Goal: Information Seeking & Learning: Check status

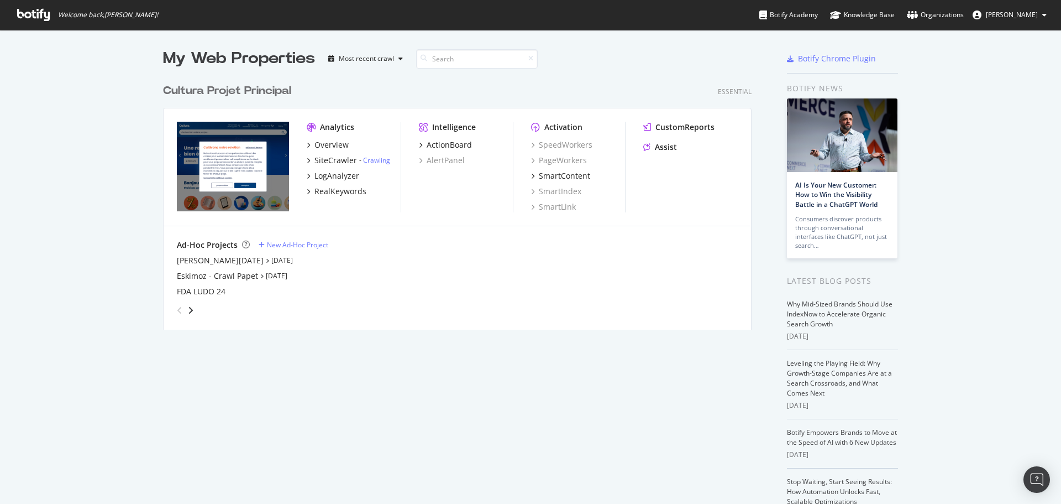
scroll to position [495, 1045]
click at [386, 160] on div "SiteCrawler - Crawling" at bounding box center [354, 160] width 94 height 11
click at [378, 160] on link "Crawling" at bounding box center [376, 159] width 27 height 9
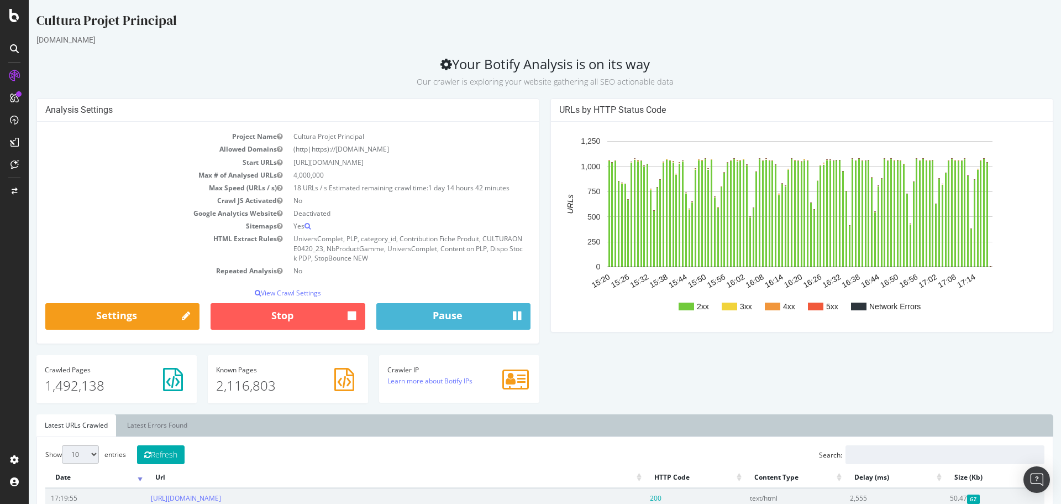
scroll to position [217, 0]
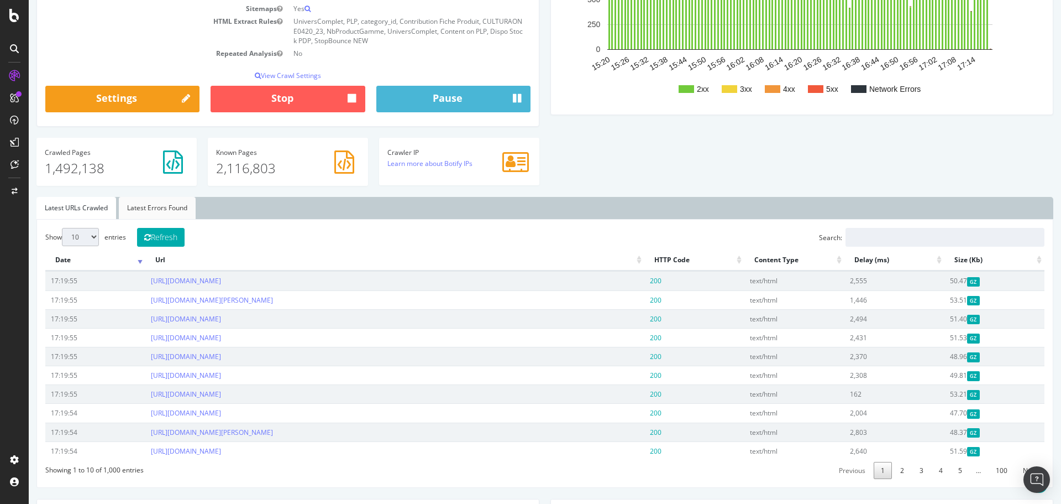
click at [171, 205] on link "Latest Errors Found" at bounding box center [157, 208] width 77 height 22
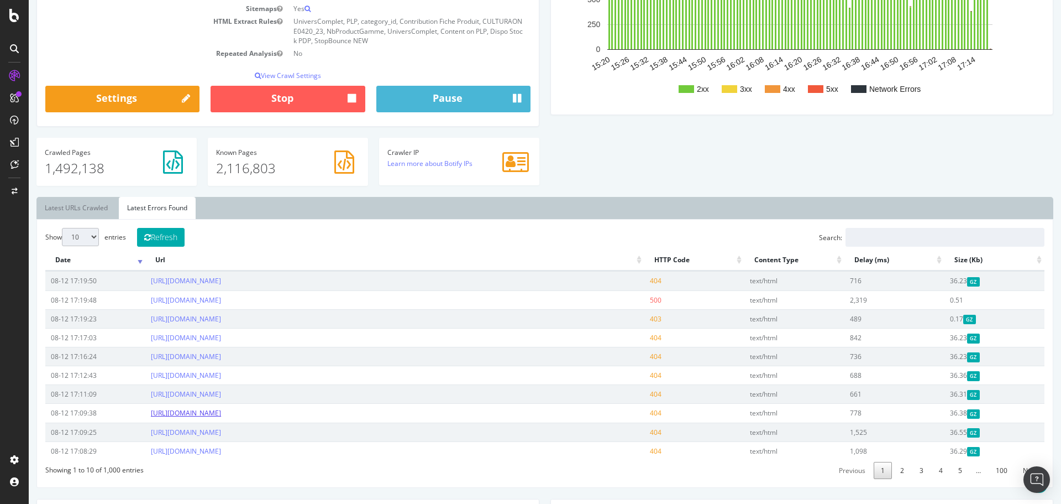
click at [221, 417] on link "[URL][DOMAIN_NAME]" at bounding box center [186, 412] width 70 height 9
